Goal: Navigation & Orientation: Find specific page/section

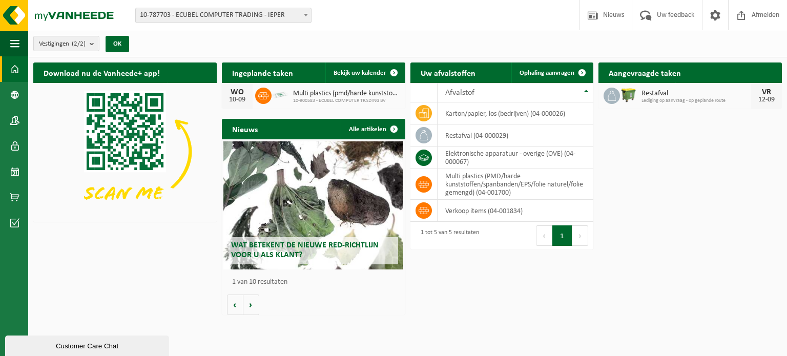
click at [511, 42] on div "Vestigingen (2/2) Alles selecteren Alles deselecteren Actieve selecteren ECUBEL…" at bounding box center [407, 44] width 759 height 27
